Goal: Check status: Check status

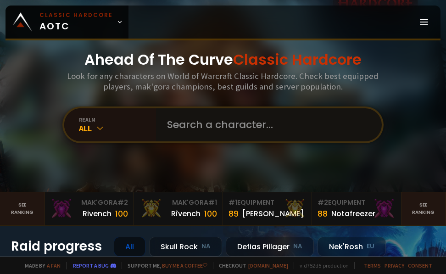
click at [206, 123] on input "text" at bounding box center [265, 124] width 209 height 33
click at [101, 121] on div "realm" at bounding box center [117, 119] width 77 height 7
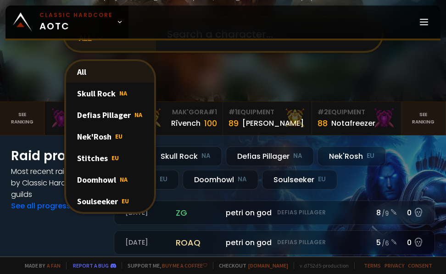
scroll to position [92, 0]
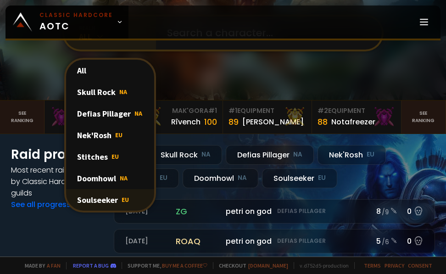
click at [93, 196] on div "Soulseeker EU" at bounding box center [110, 200] width 88 height 22
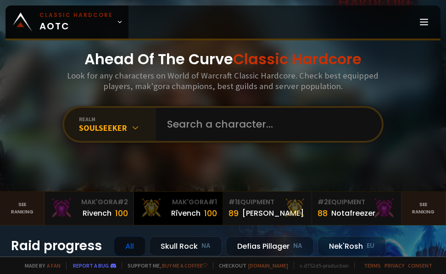
scroll to position [0, 0]
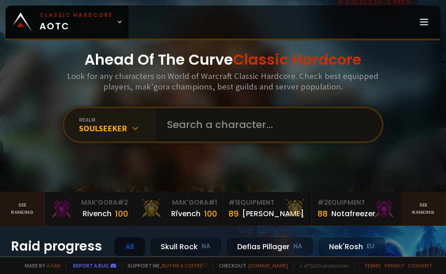
click at [193, 124] on input "text" at bounding box center [265, 124] width 209 height 33
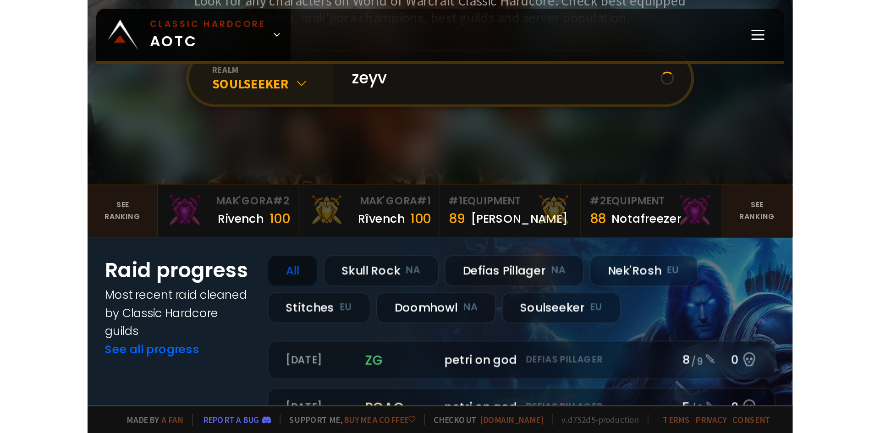
scroll to position [92, 0]
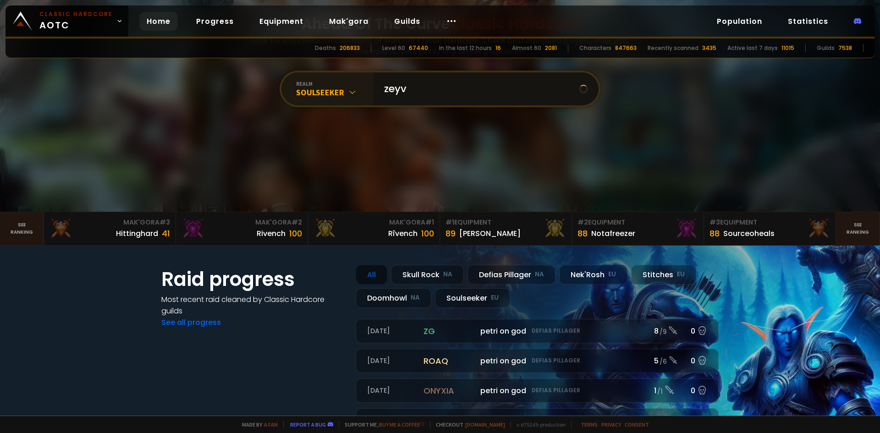
click at [429, 97] on input "zeyv" at bounding box center [479, 88] width 201 height 33
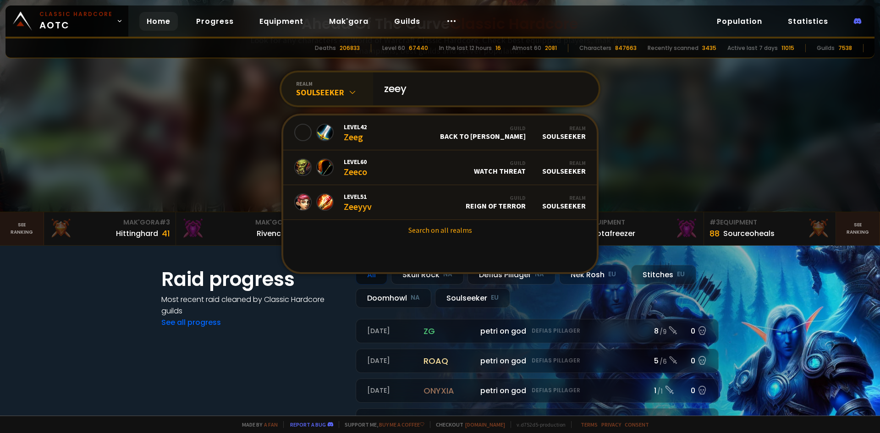
type input "zeeyv"
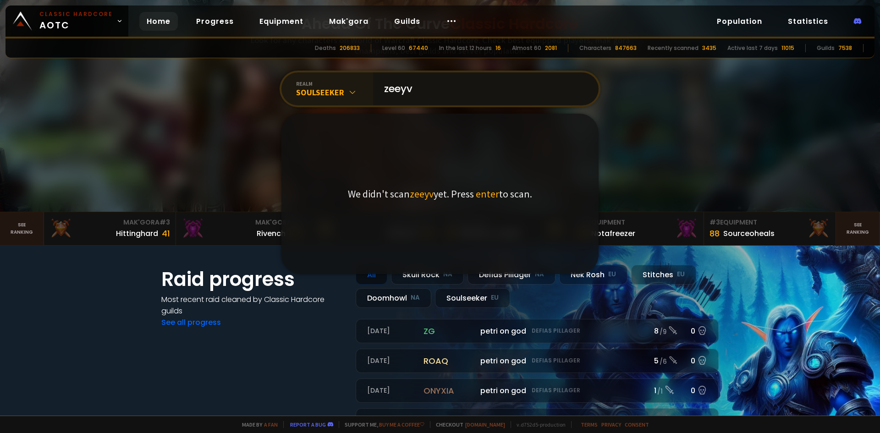
click at [423, 92] on input "zeeyv" at bounding box center [483, 88] width 209 height 33
